Goal: Information Seeking & Learning: Learn about a topic

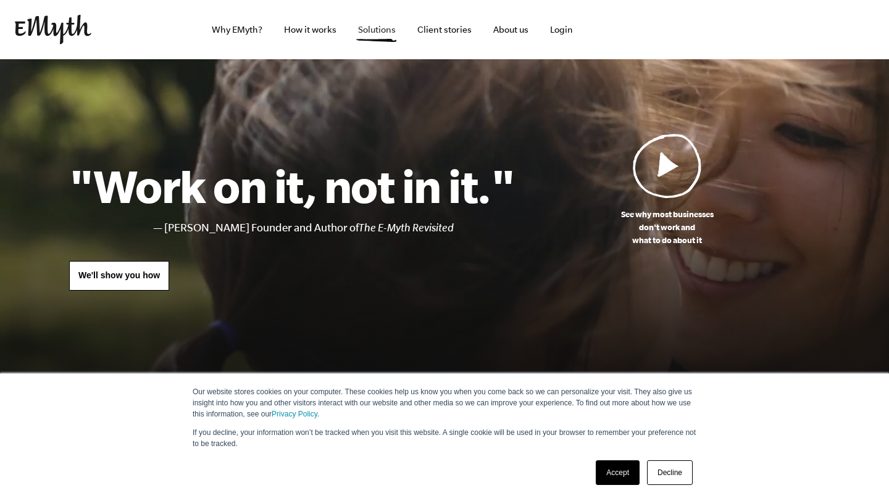
click at [370, 31] on link "Solutions" at bounding box center [376, 29] width 57 height 59
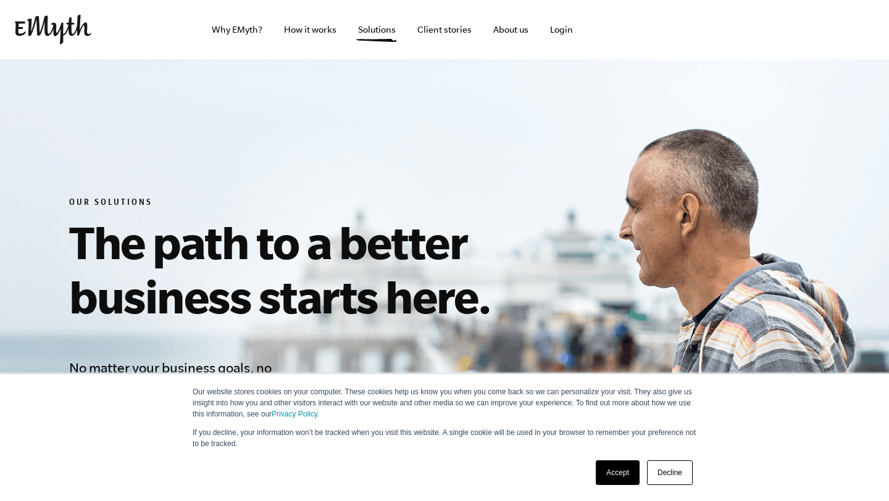
click at [617, 472] on link "Accept" at bounding box center [618, 473] width 44 height 25
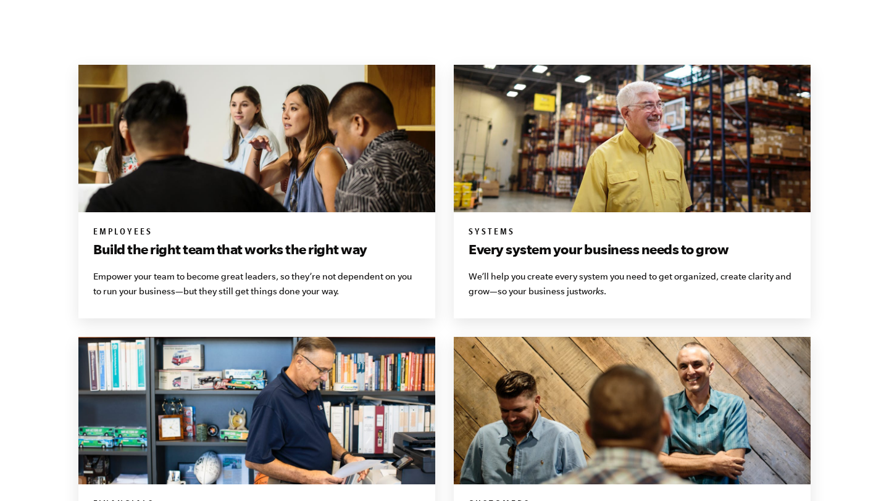
scroll to position [847, 0]
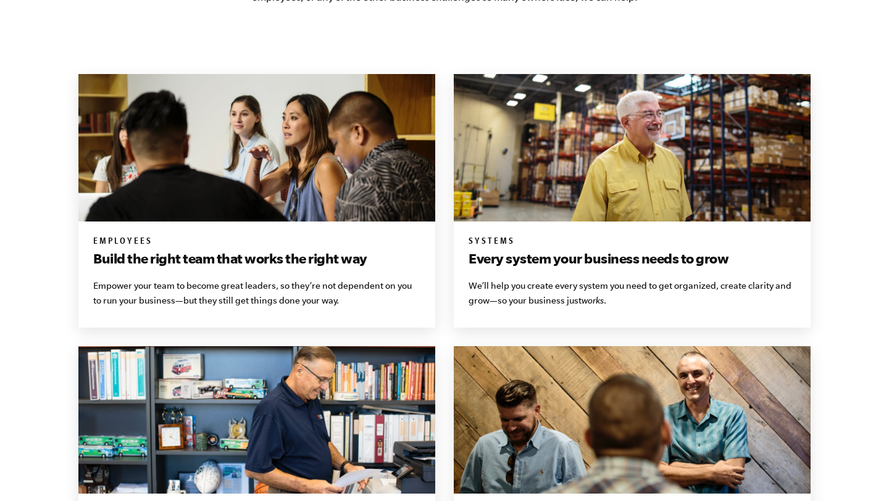
click at [527, 287] on p "We’ll help you create every system you need to get organized, create clarity an…" at bounding box center [632, 293] width 327 height 30
click at [499, 231] on div "Systems Every system your business needs to grow We’ll help you create every sy…" at bounding box center [632, 275] width 357 height 106
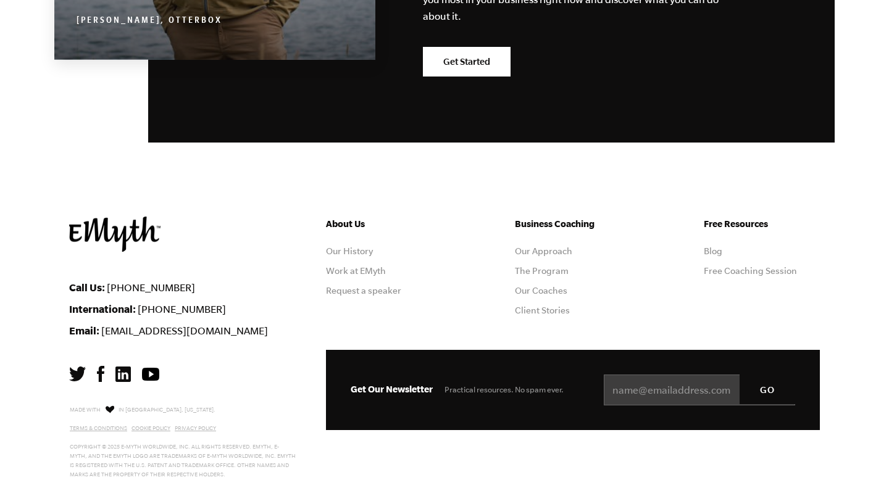
scroll to position [2272, 0]
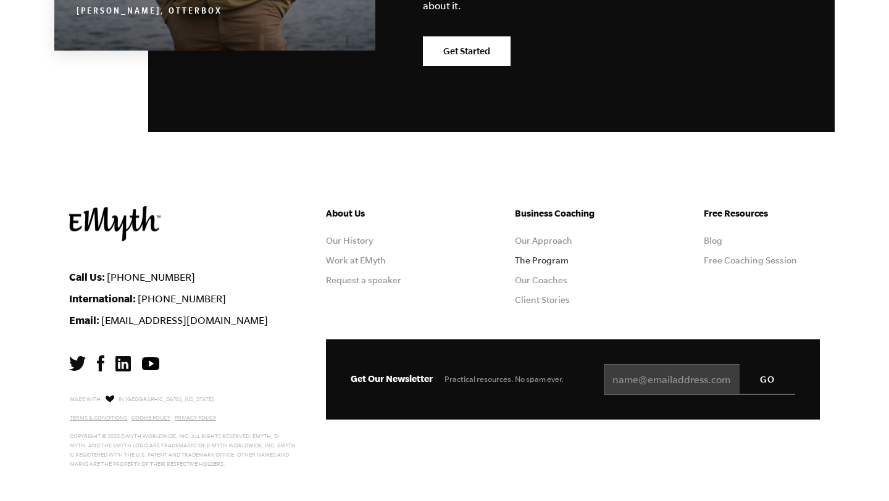
click at [535, 256] on link "The Program" at bounding box center [542, 261] width 54 height 10
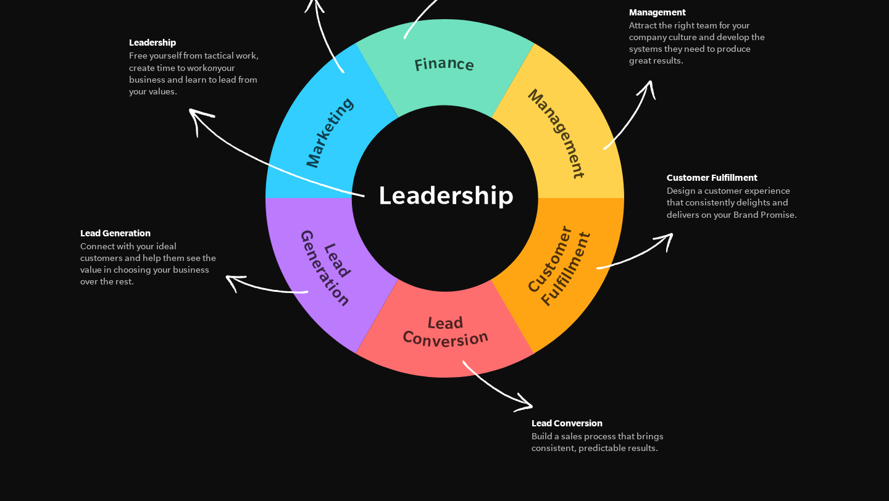
scroll to position [1896, 0]
